Goal: Task Accomplishment & Management: Manage account settings

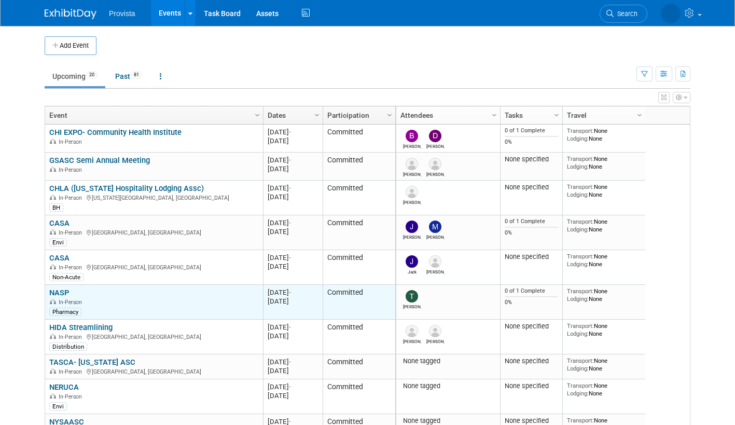
scroll to position [62, 0]
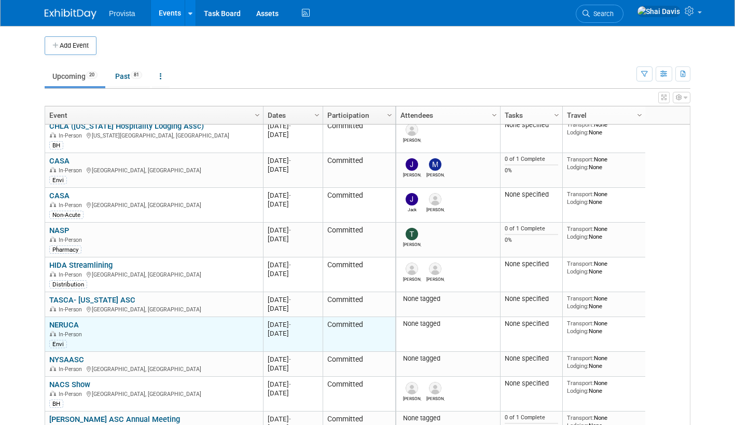
click at [60, 326] on link "NERUCA" at bounding box center [64, 324] width 30 height 9
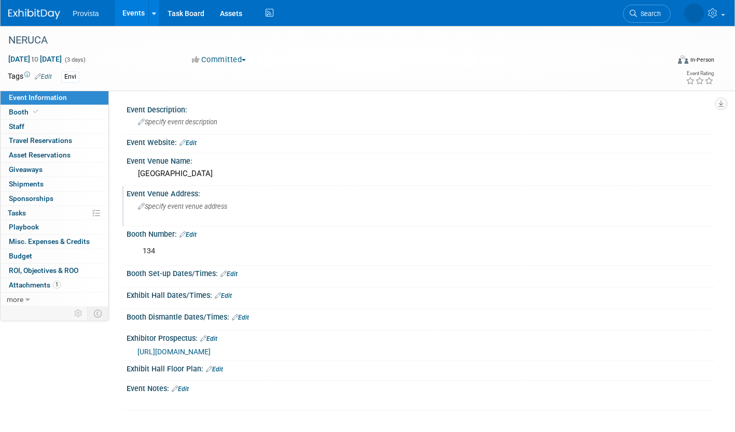
click at [151, 205] on span "Specify event venue address" at bounding box center [182, 207] width 89 height 8
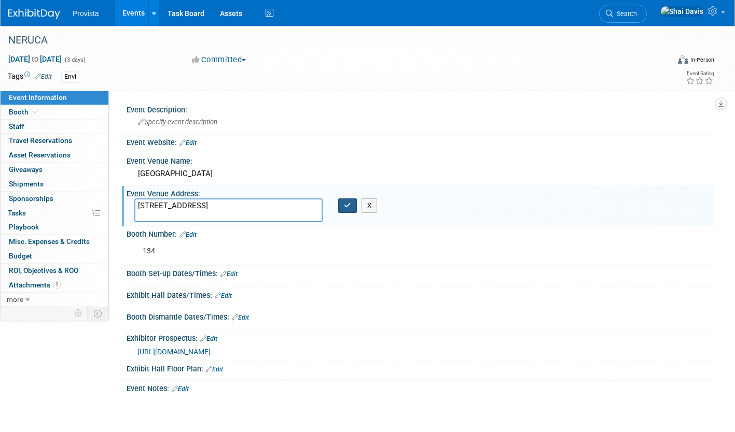
type textarea "[STREET_ADDRESS]"
click at [340, 203] on button "button" at bounding box center [347, 206] width 19 height 15
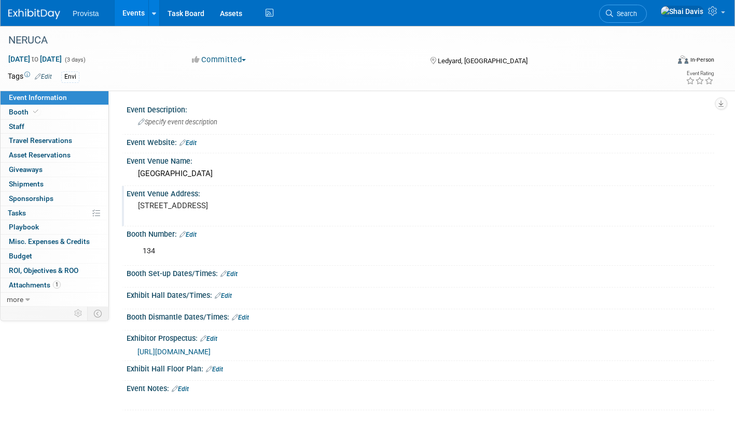
click at [234, 277] on link "Edit" at bounding box center [228, 274] width 17 height 7
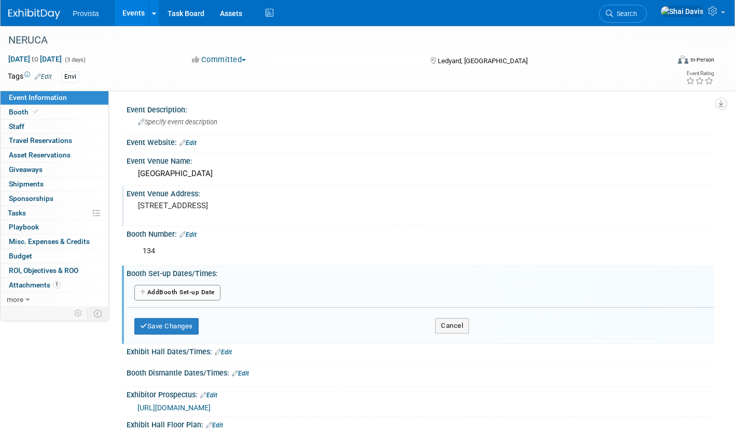
click at [171, 293] on button "Add Another Booth Set-up Date" at bounding box center [177, 293] width 86 height 16
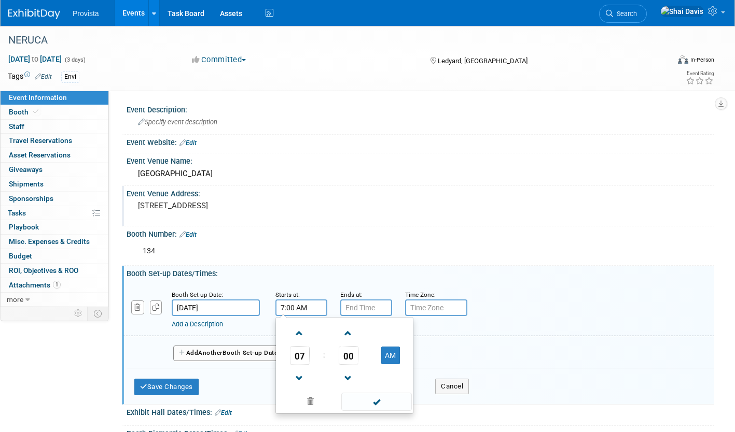
click at [290, 304] on input "7:00 AM" at bounding box center [301, 308] width 52 height 17
drag, startPoint x: 306, startPoint y: 306, endPoint x: 263, endPoint y: 304, distance: 43.6
click at [263, 304] on div "Booth Set-up Date: [DATE] Starts at: 7:00 AM 07 : 00 AM 12 01 02 03 04 05 06 07…" at bounding box center [418, 310] width 591 height 53
type input "2:00 PM"
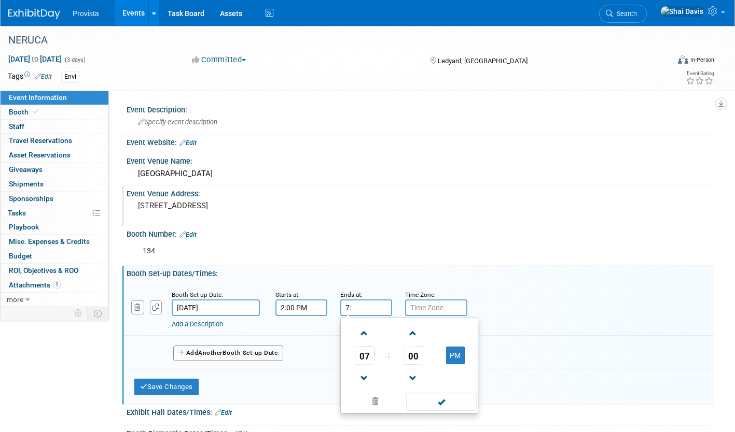
type input "7"
type input "6:00 PM"
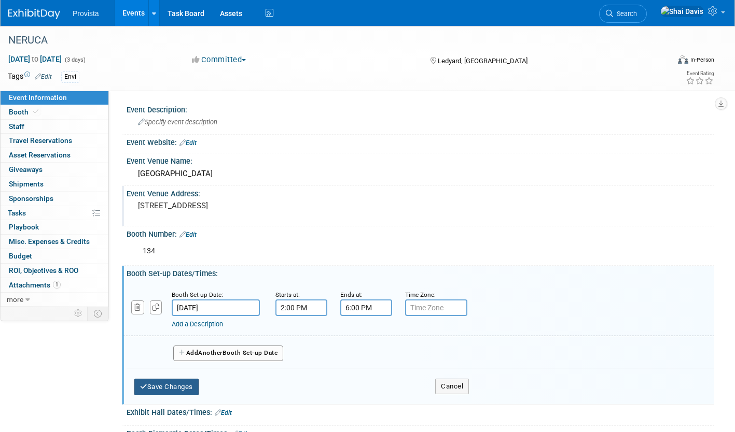
click at [177, 387] on button "Save Changes" at bounding box center [166, 387] width 64 height 17
